Goal: Check status: Check status

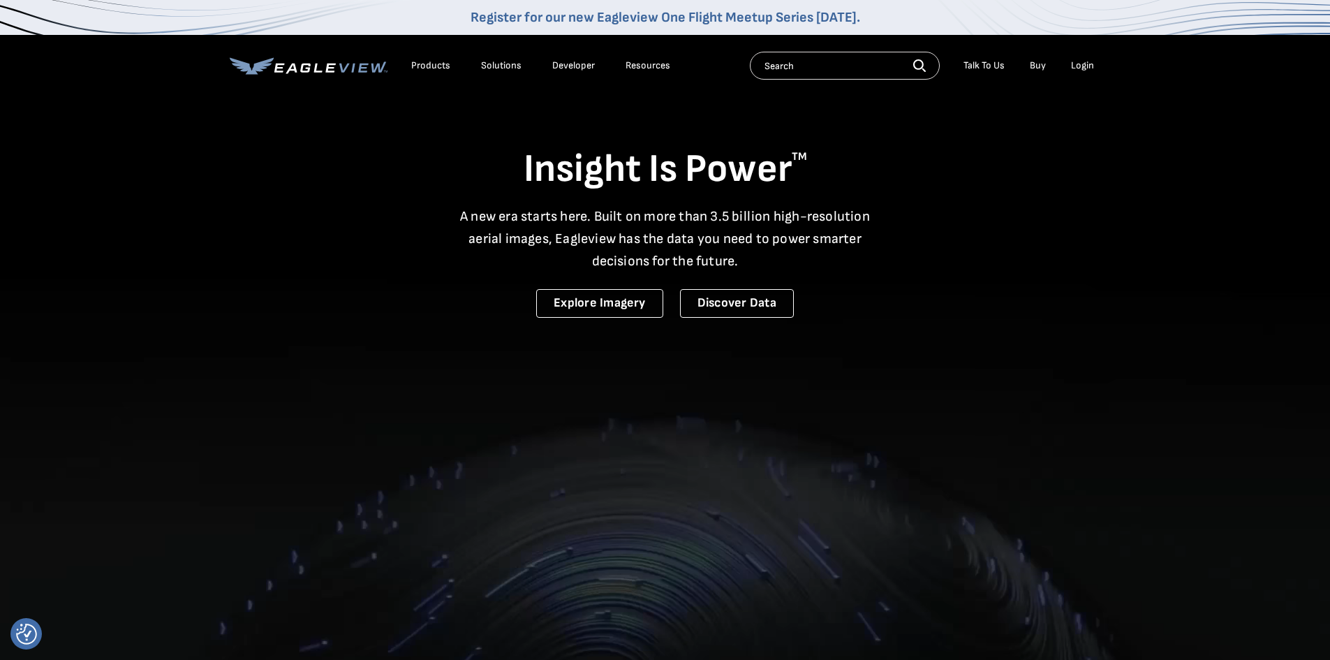
click at [1077, 64] on div "Login" at bounding box center [1082, 65] width 23 height 13
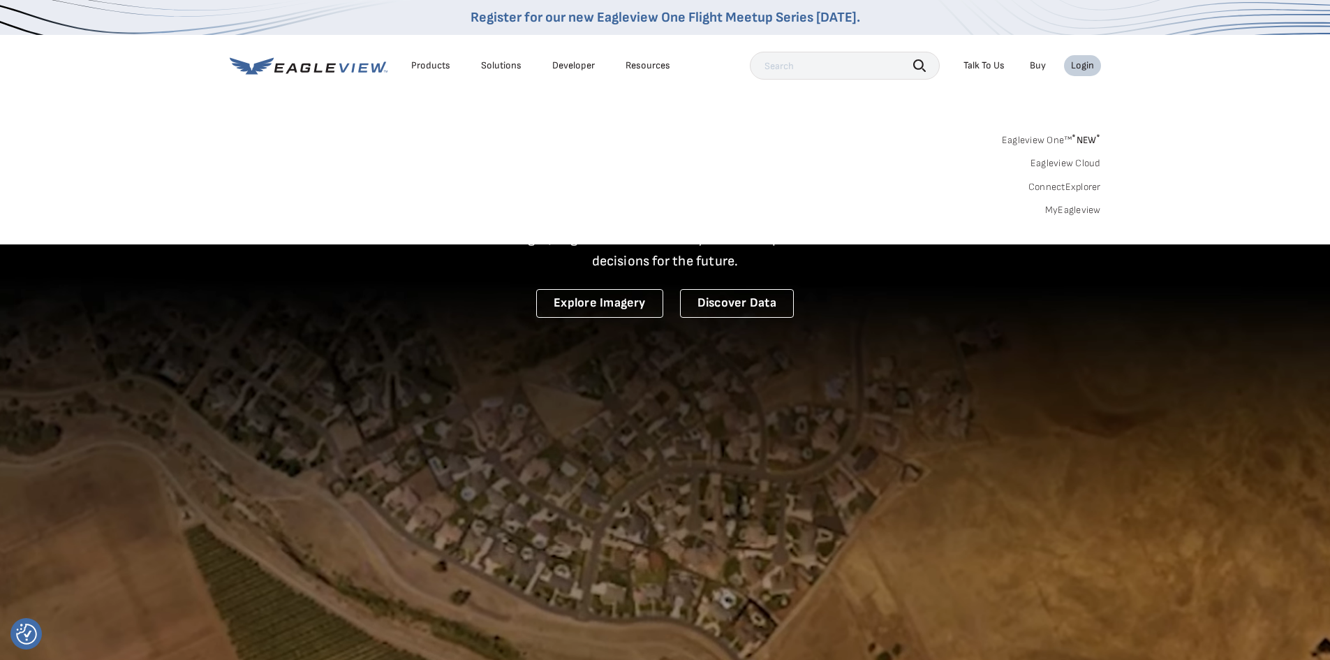
click at [1066, 208] on link "MyEagleview" at bounding box center [1073, 210] width 56 height 13
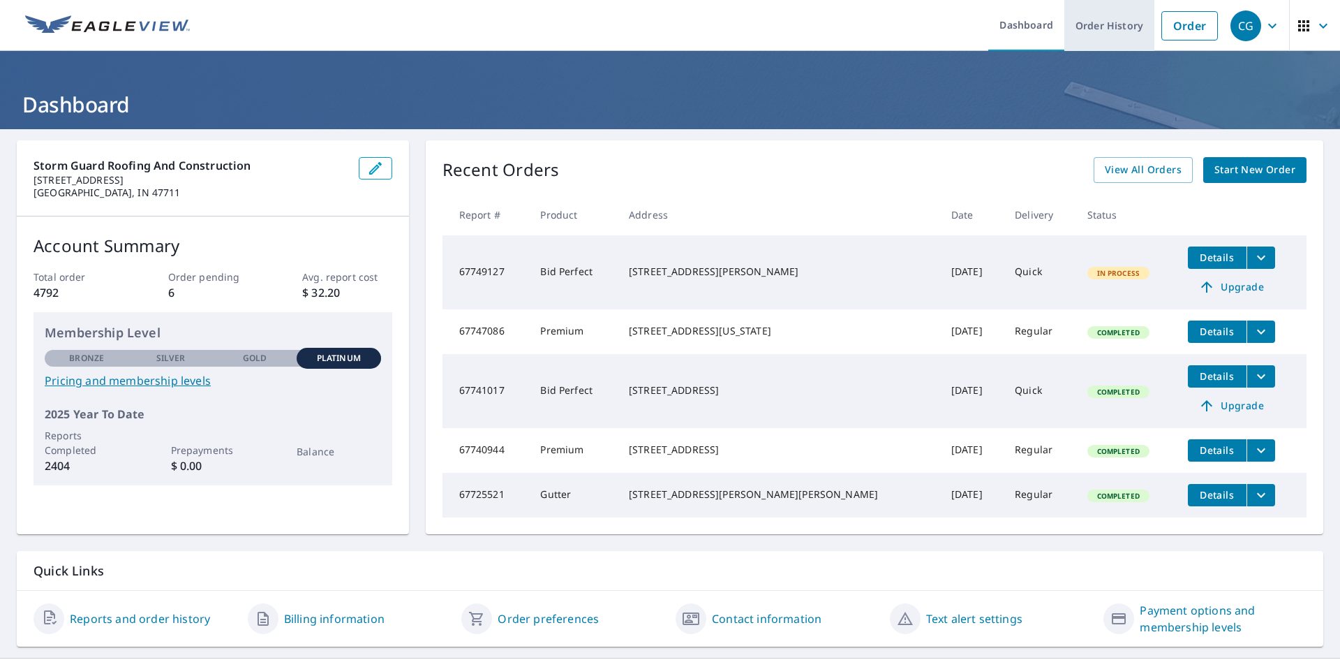
click at [1075, 10] on link "Order History" at bounding box center [1109, 25] width 90 height 51
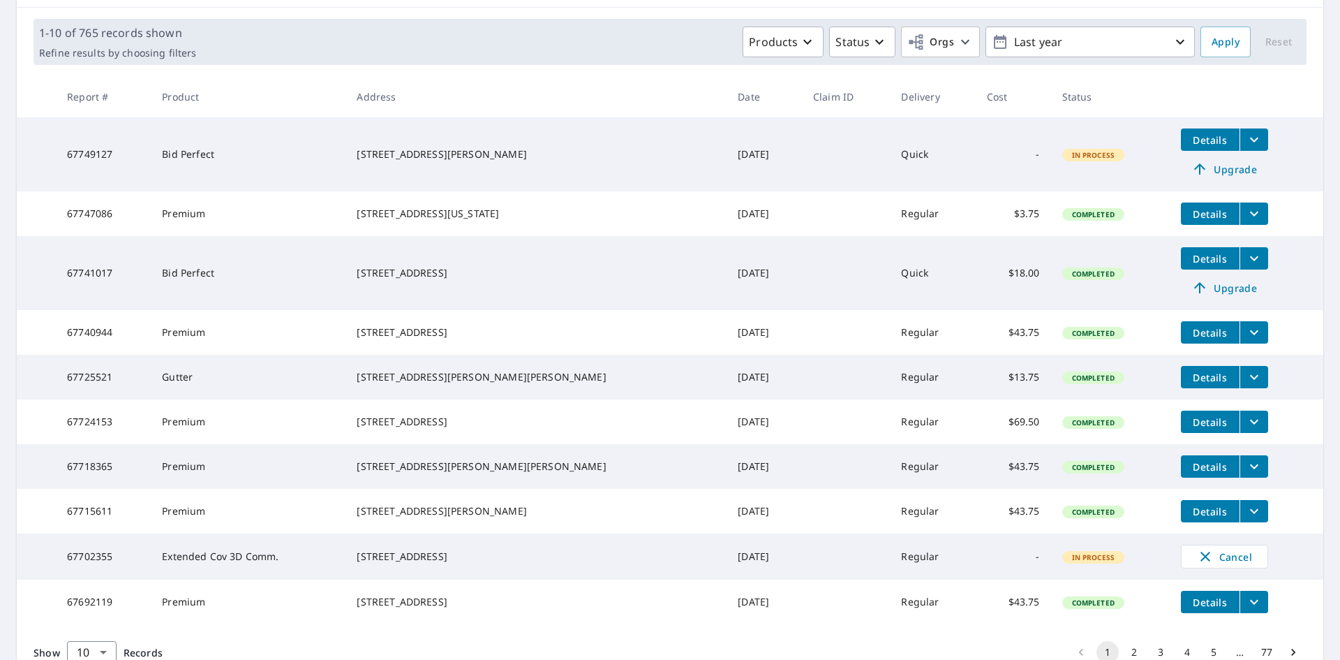
scroll to position [209, 0]
